Goal: Find specific page/section: Find specific page/section

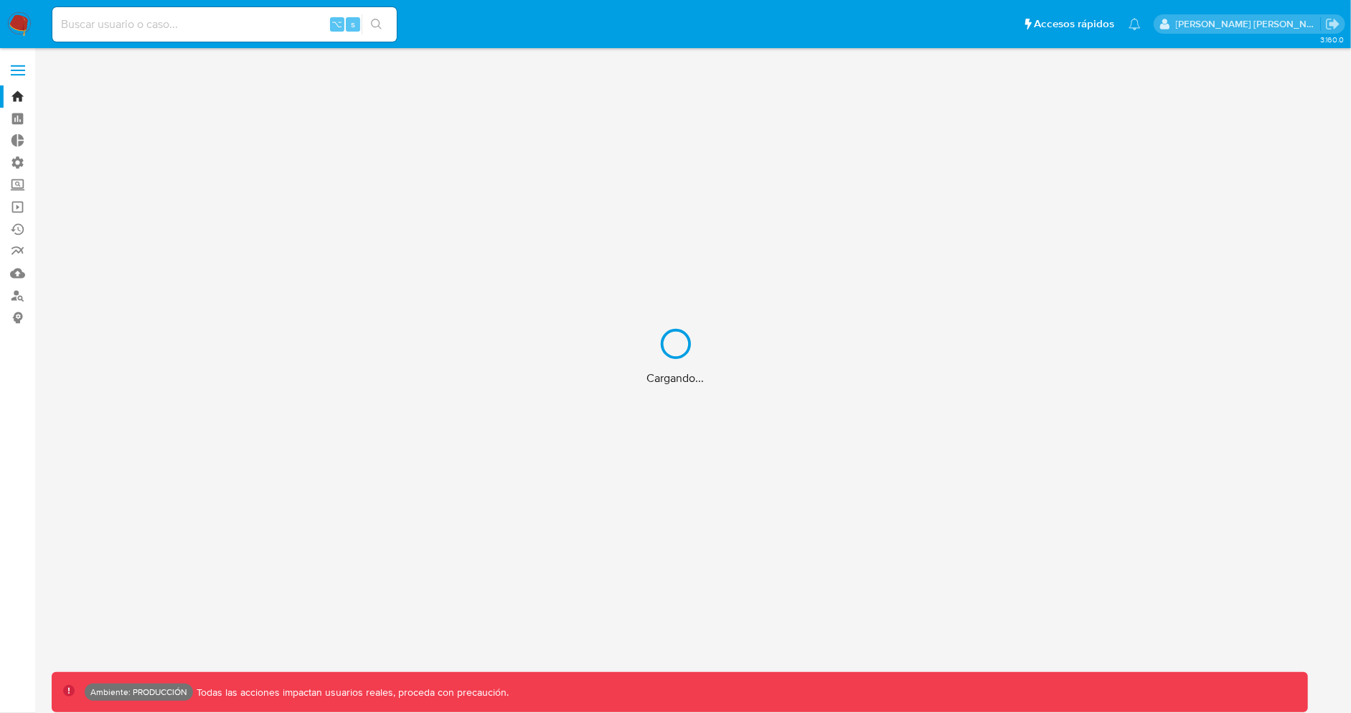
click at [243, 17] on div "Cargando..." at bounding box center [675, 356] width 1351 height 713
click at [226, 17] on div "Cargando..." at bounding box center [675, 356] width 1351 height 713
click at [224, 18] on div "Cargando..." at bounding box center [675, 356] width 1351 height 713
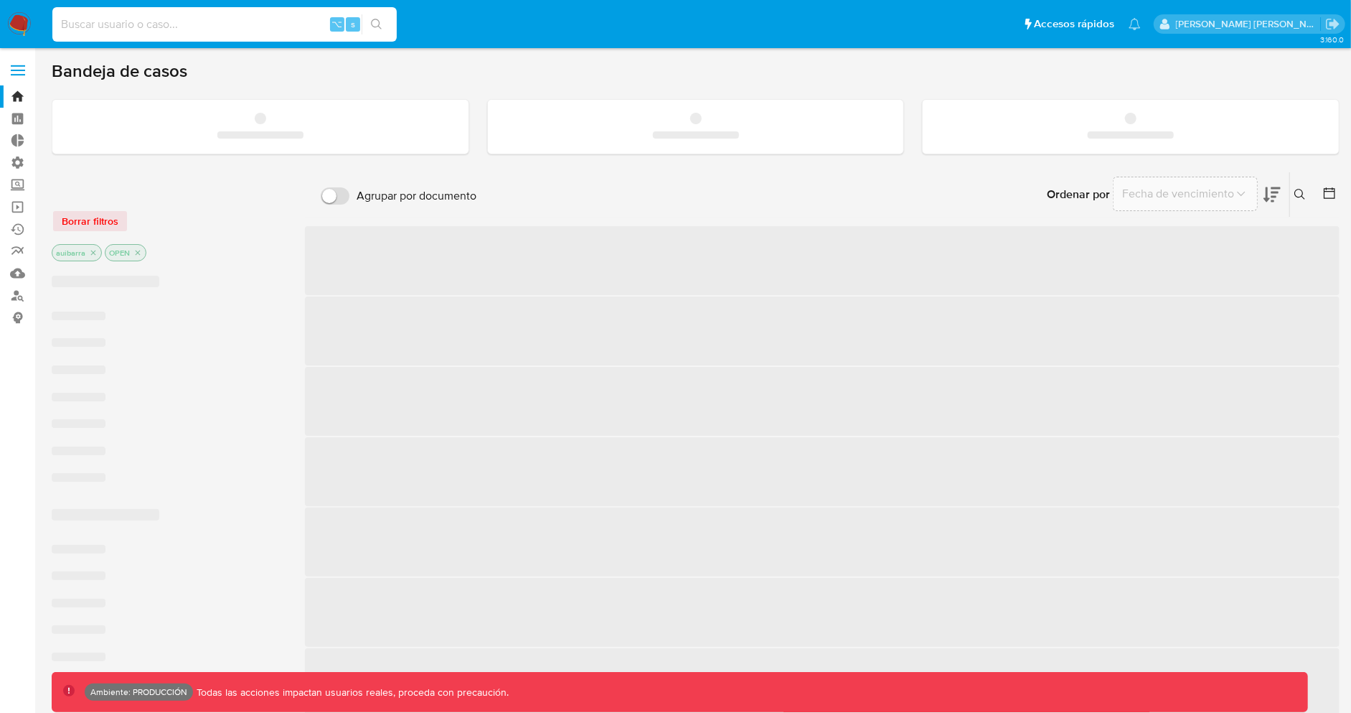
click at [192, 20] on input at bounding box center [224, 24] width 344 height 19
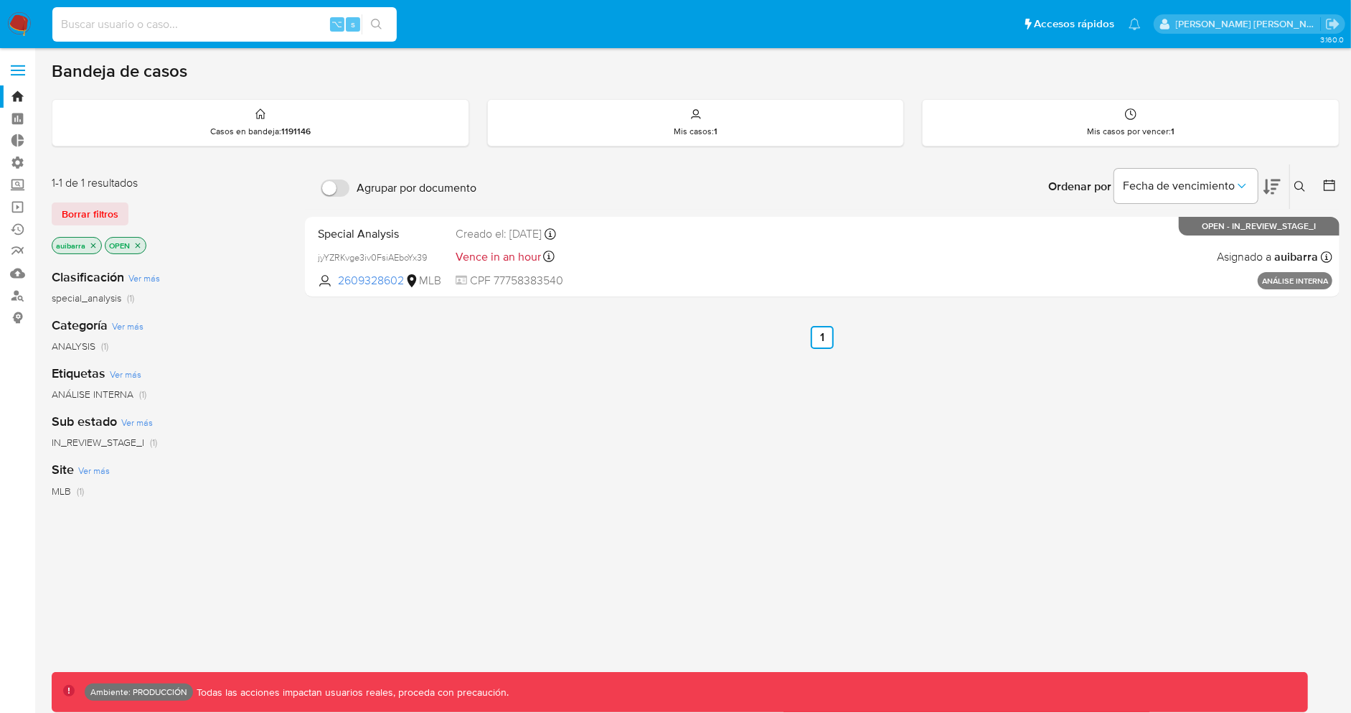
paste input "[URL][DOMAIN_NAME]"
type input "[URL][DOMAIN_NAME]"
click at [202, 30] on input at bounding box center [224, 24] width 344 height 19
paste input "143125485"
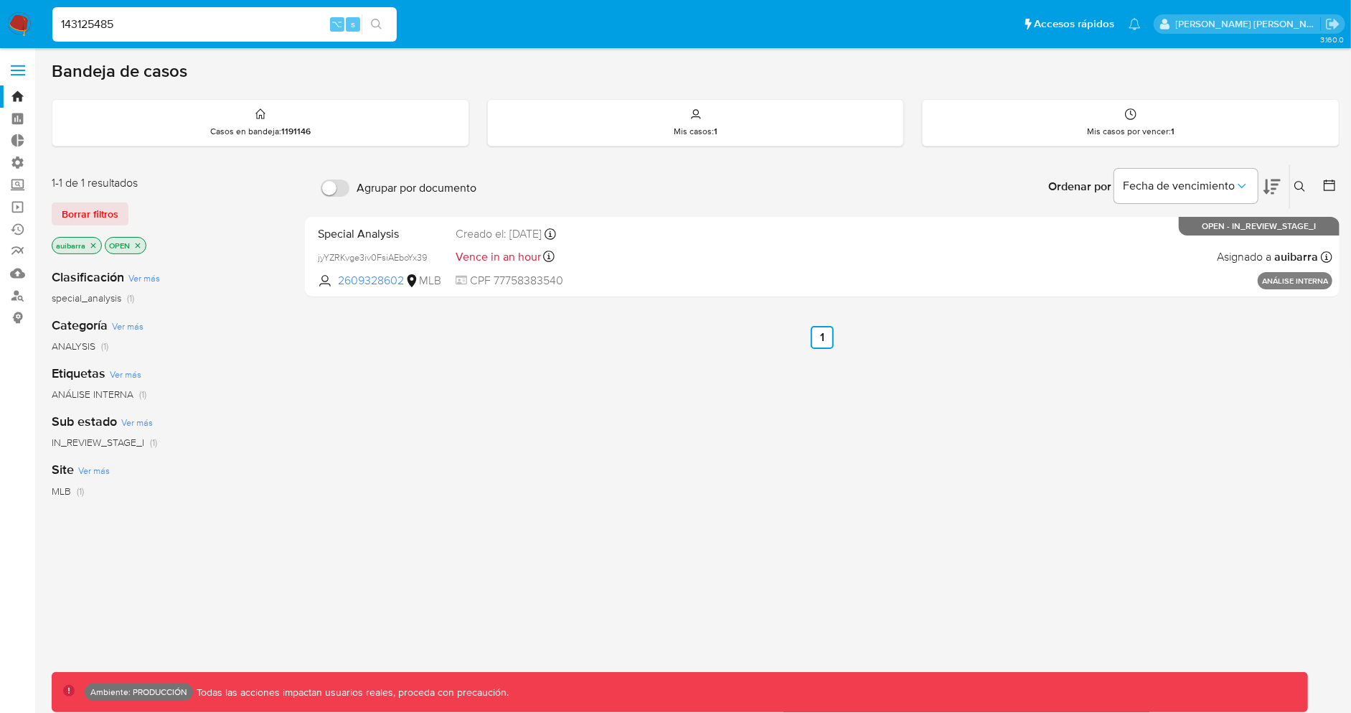
type input "143125485"
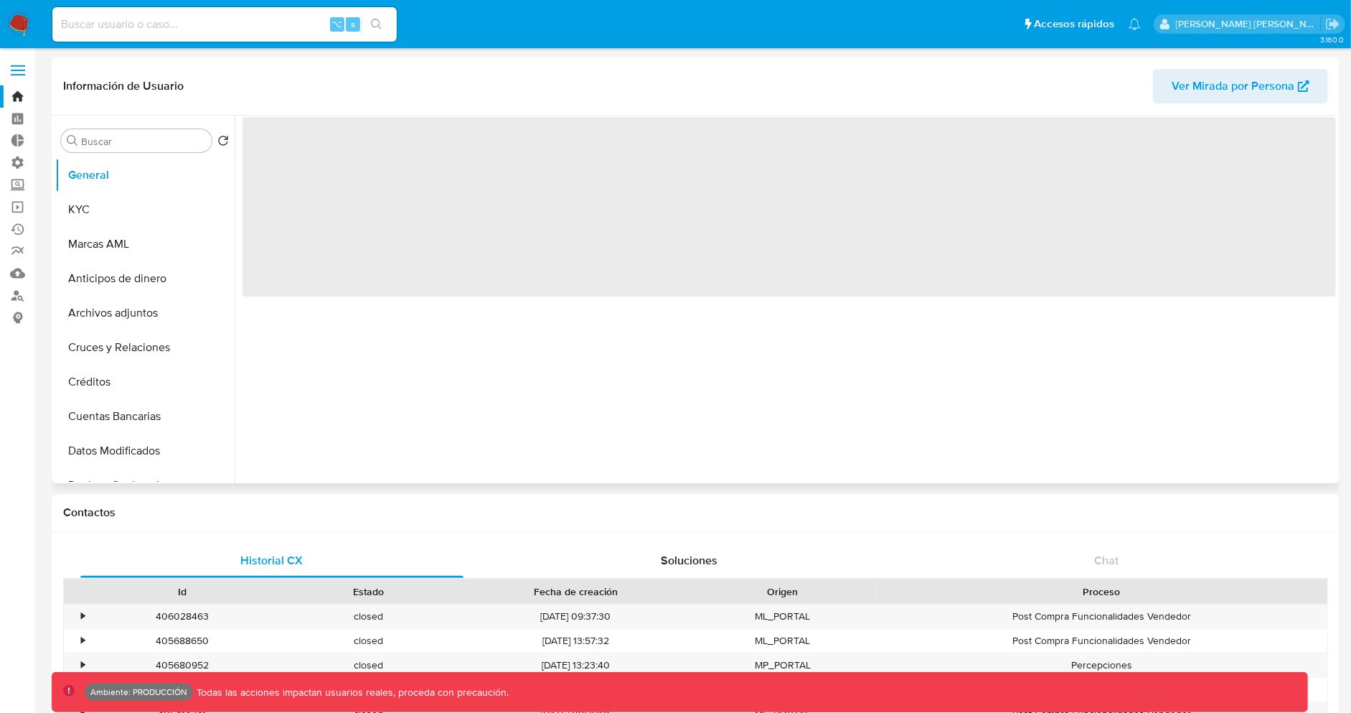
click at [1258, 93] on span "Ver Mirada por Persona" at bounding box center [1233, 86] width 123 height 34
select select "10"
